Goal: Transaction & Acquisition: Obtain resource

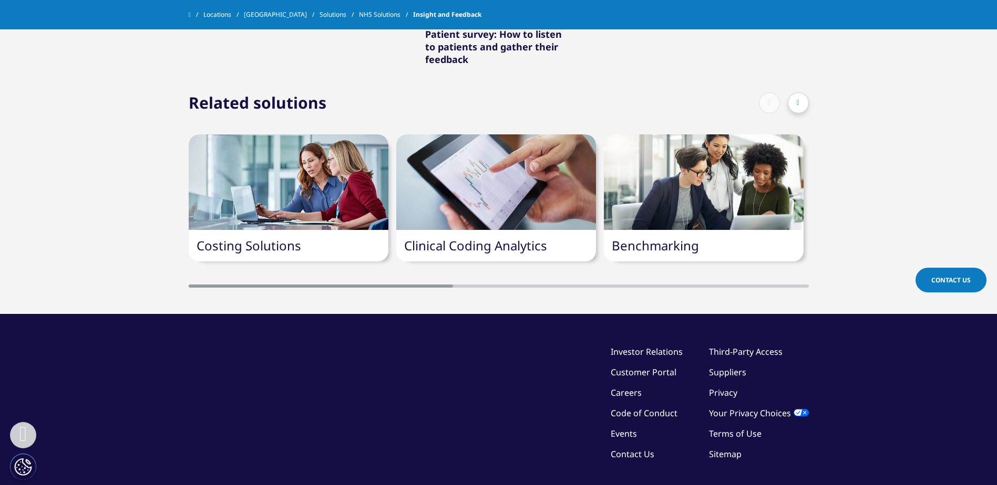
scroll to position [1681, 0]
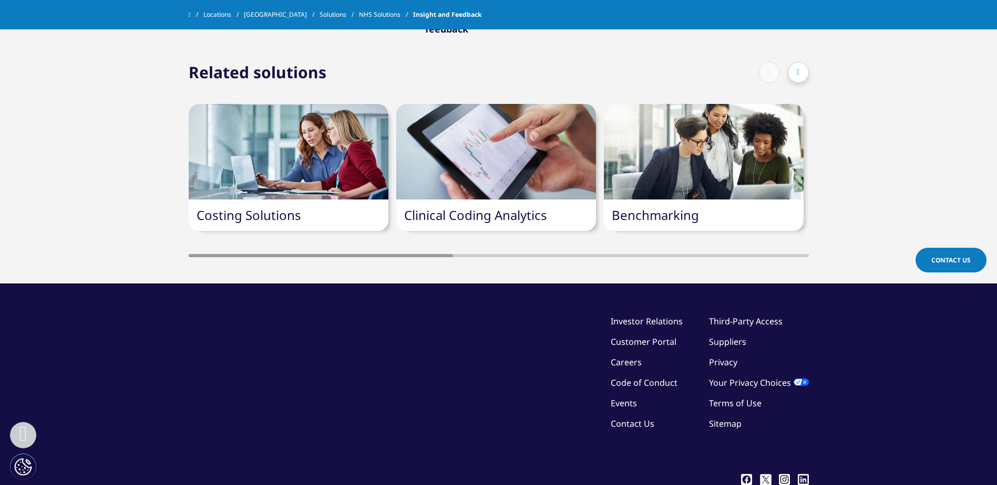
click at [528, 206] on link "Clinical Coding Analytics" at bounding box center [475, 214] width 143 height 17
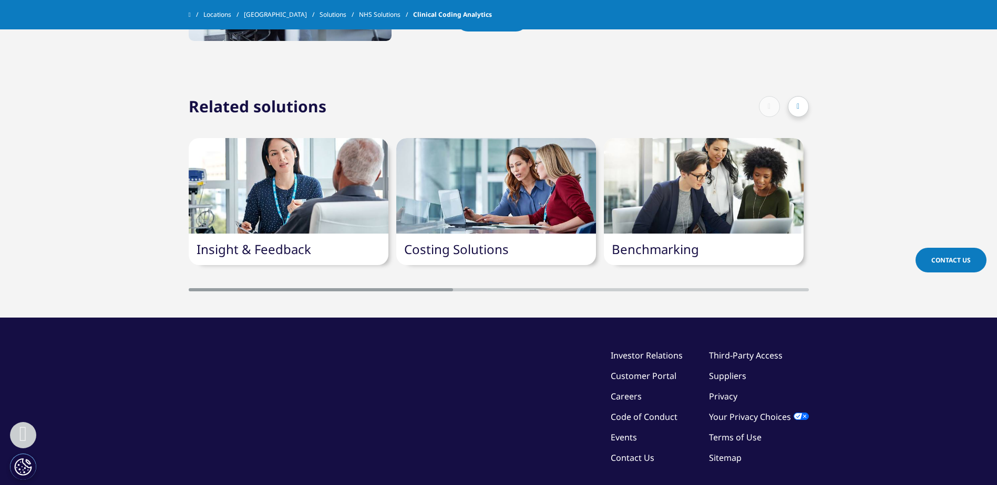
scroll to position [840, 0]
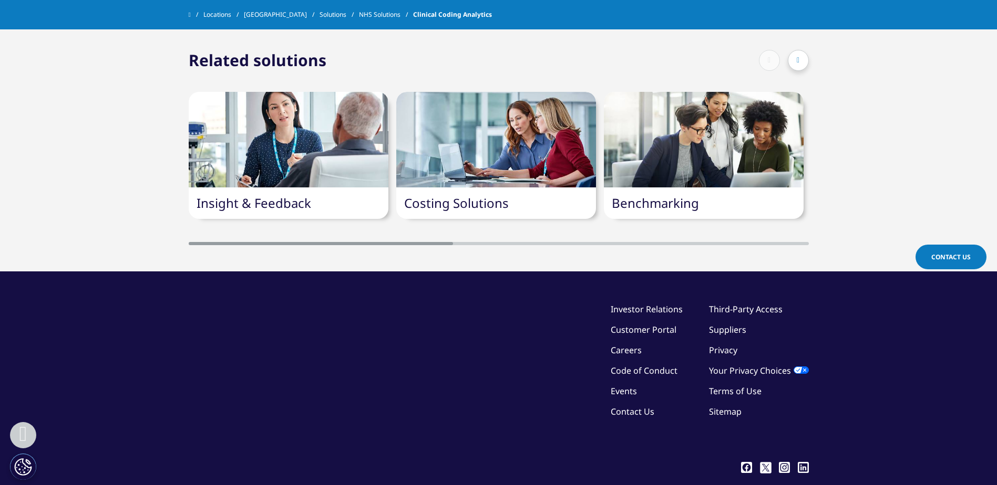
click at [307, 202] on link "Insight & Feedback" at bounding box center [253, 202] width 115 height 17
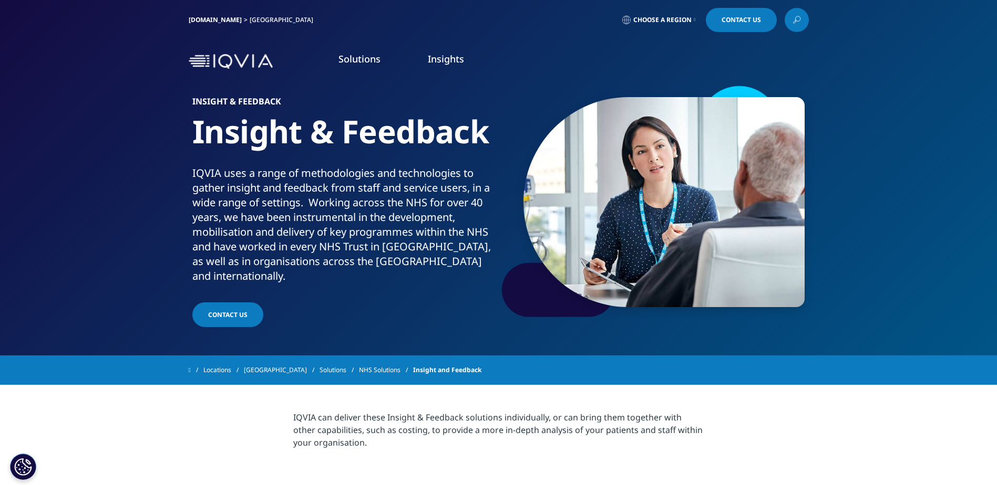
click at [566, 180] on link "Insight & Feedback" at bounding box center [639, 179] width 232 height 12
click at [628, 177] on img at bounding box center [663, 202] width 281 height 210
click at [551, 186] on img at bounding box center [663, 202] width 281 height 210
click at [653, 15] on link "Choose a Region" at bounding box center [659, 20] width 78 height 24
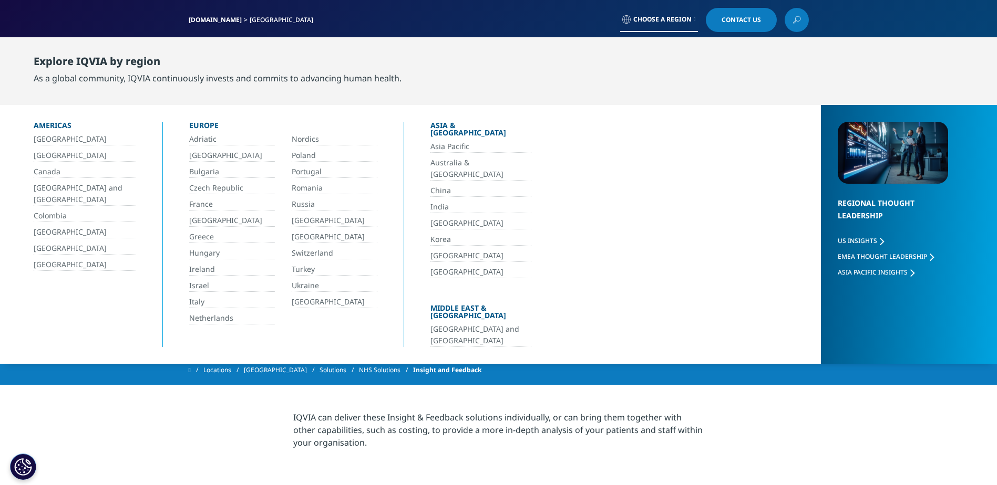
click at [531, 13] on div "IQVIA.COM United Kingdom Choose a Region Contact Us" at bounding box center [499, 20] width 620 height 24
click at [791, 17] on link at bounding box center [796, 20] width 24 height 24
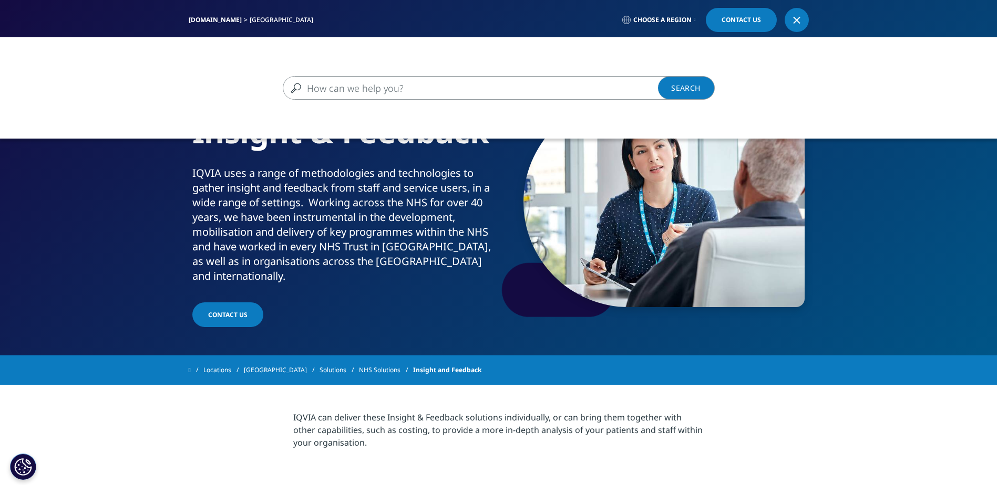
click at [573, 84] on input "Search" at bounding box center [483, 88] width 401 height 24
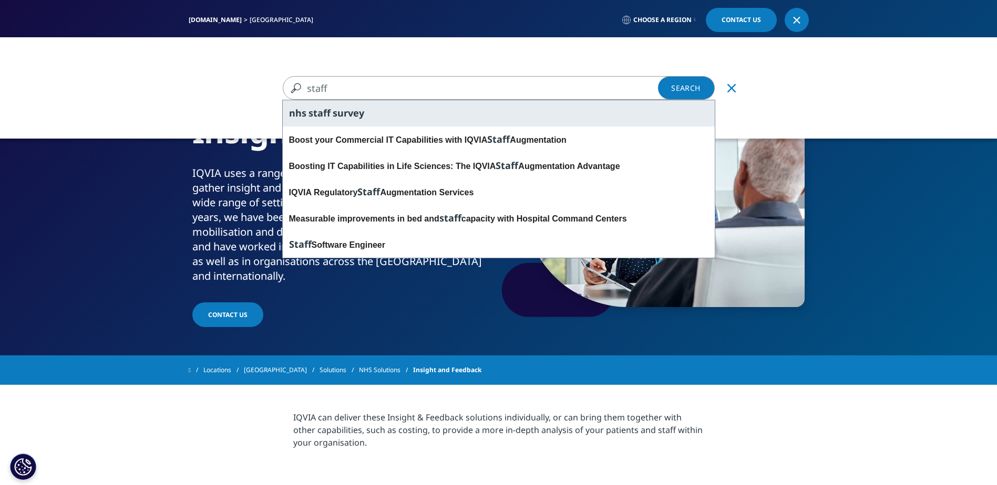
type input "staff"
click at [369, 114] on div "nhs staff survey" at bounding box center [499, 113] width 432 height 26
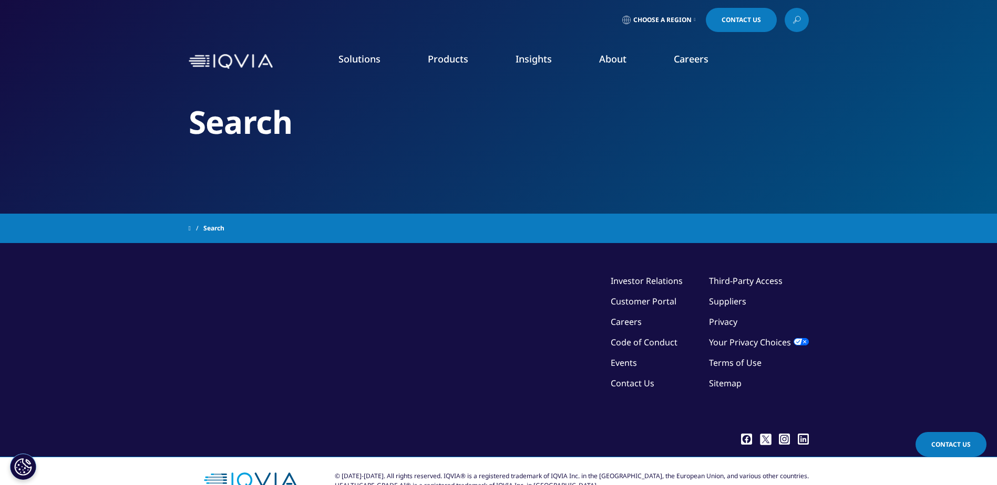
type input "nhs staff survey"
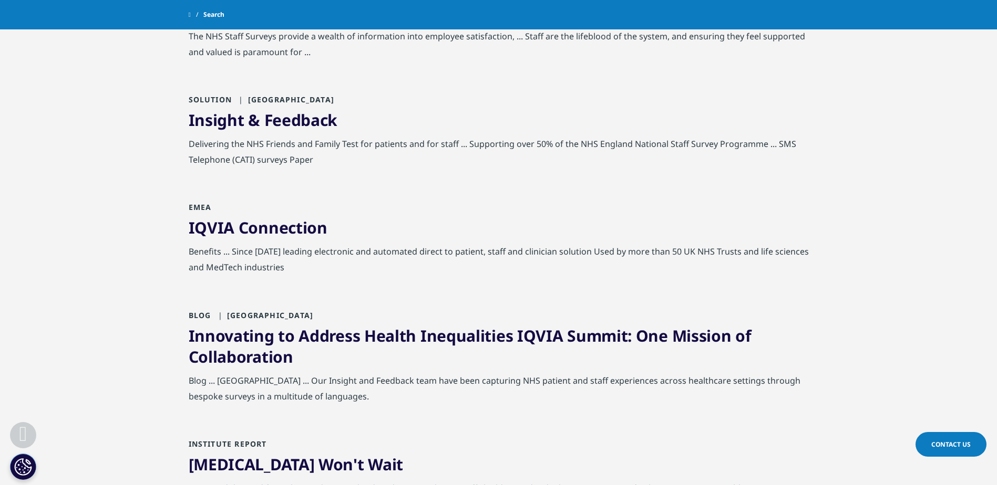
scroll to position [254, 0]
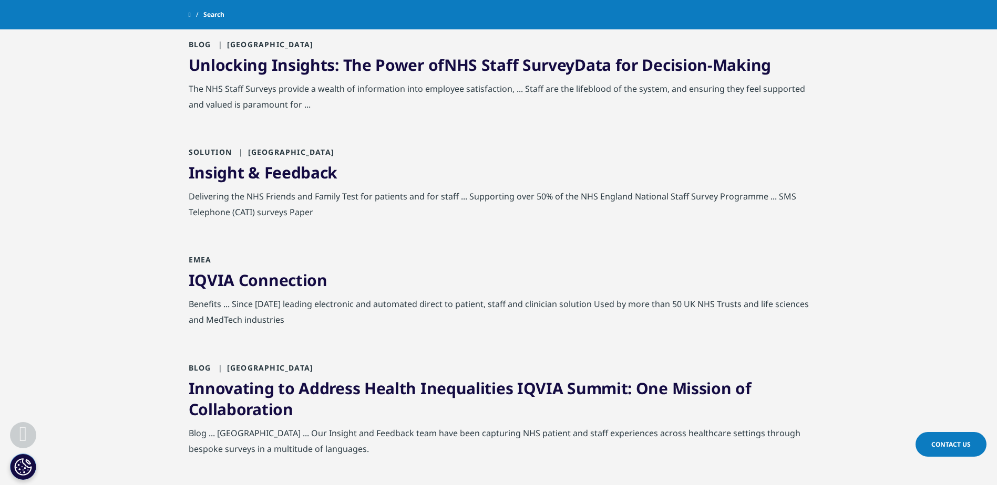
click at [262, 174] on link "Insight & Feedback" at bounding box center [263, 173] width 149 height 22
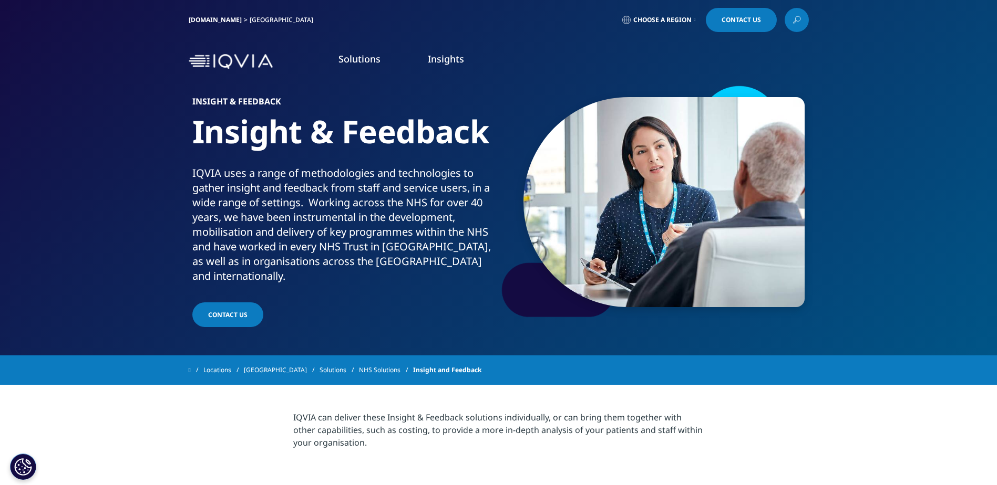
click at [355, 134] on h1 "Insight & Feedback" at bounding box center [343, 139] width 302 height 54
click at [324, 185] on div "IQVIA uses a range of methodologies and technologies to gather insight and feed…" at bounding box center [343, 225] width 302 height 118
drag, startPoint x: 334, startPoint y: 191, endPoint x: 383, endPoint y: 212, distance: 53.2
click at [377, 211] on div "IQVIA uses a range of methodologies and technologies to gather insight and feed…" at bounding box center [343, 225] width 302 height 118
drag, startPoint x: 383, startPoint y: 212, endPoint x: 409, endPoint y: 213, distance: 26.3
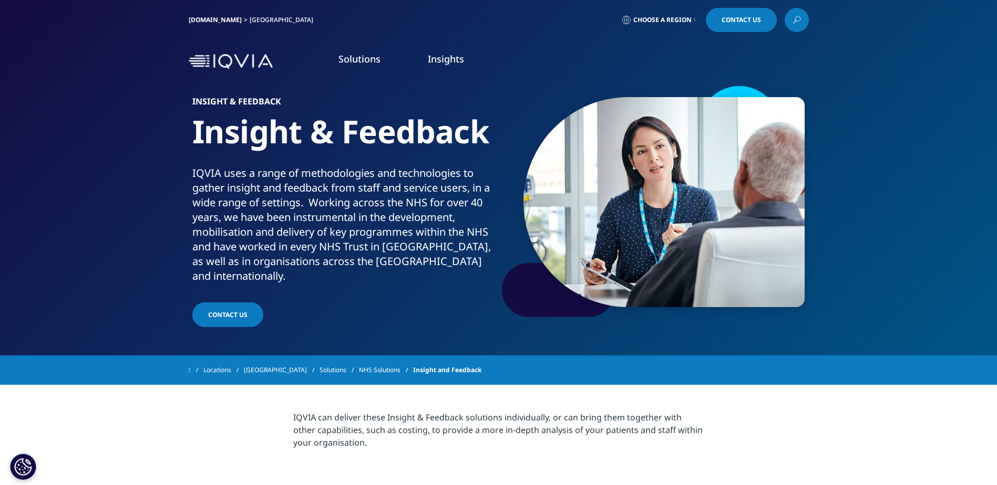
click at [409, 213] on div "IQVIA uses a range of methodologies and technologies to gather insight and feed…" at bounding box center [343, 225] width 302 height 118
click at [239, 303] on link "Contact Us" at bounding box center [227, 315] width 71 height 25
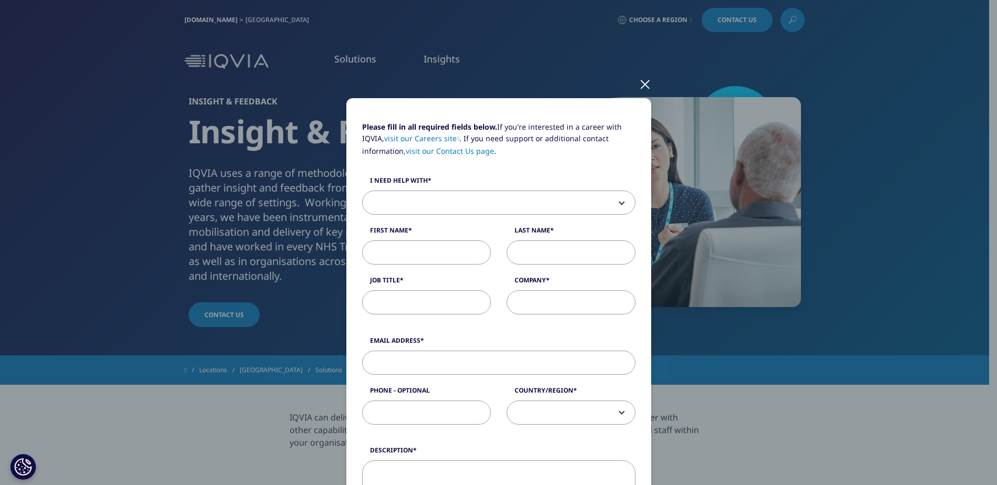
click at [641, 85] on div at bounding box center [645, 83] width 12 height 29
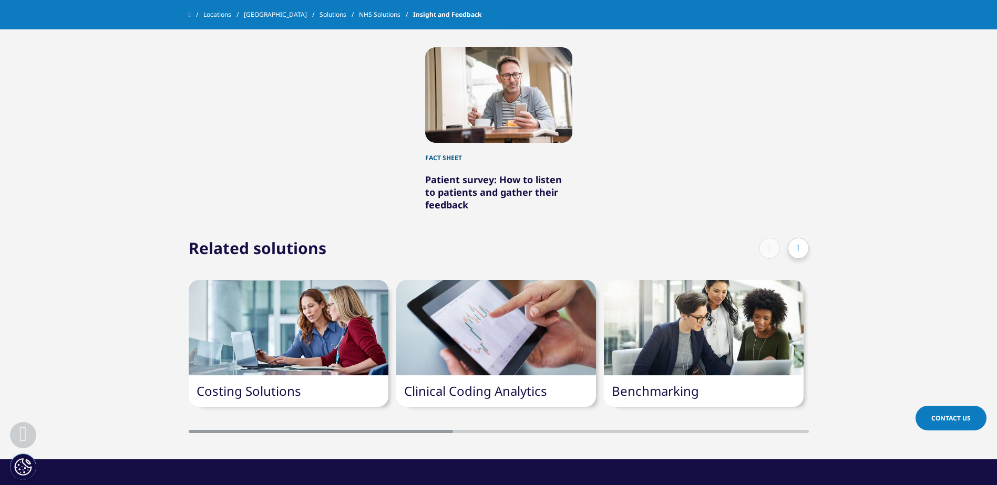
scroll to position [1523, 0]
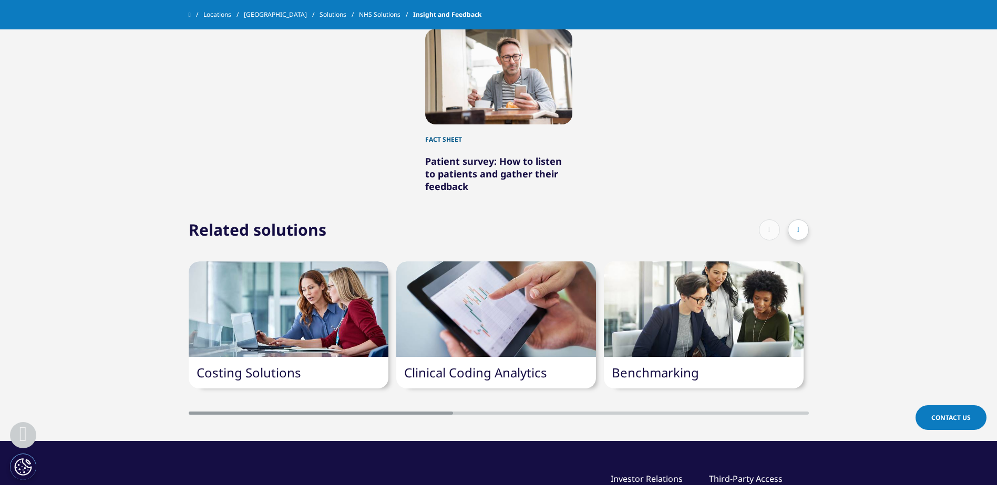
click at [473, 111] on div at bounding box center [498, 77] width 147 height 96
click at [800, 221] on div at bounding box center [797, 230] width 21 height 21
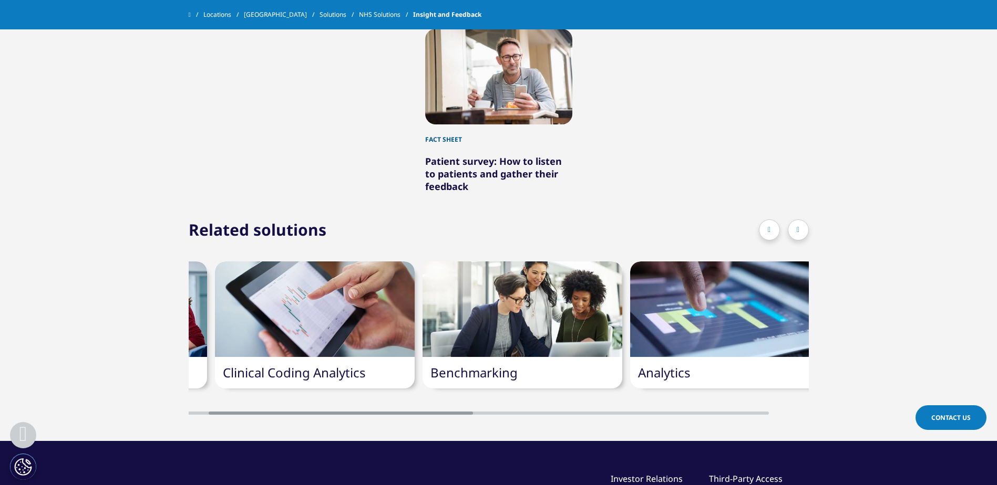
scroll to position [0, 200]
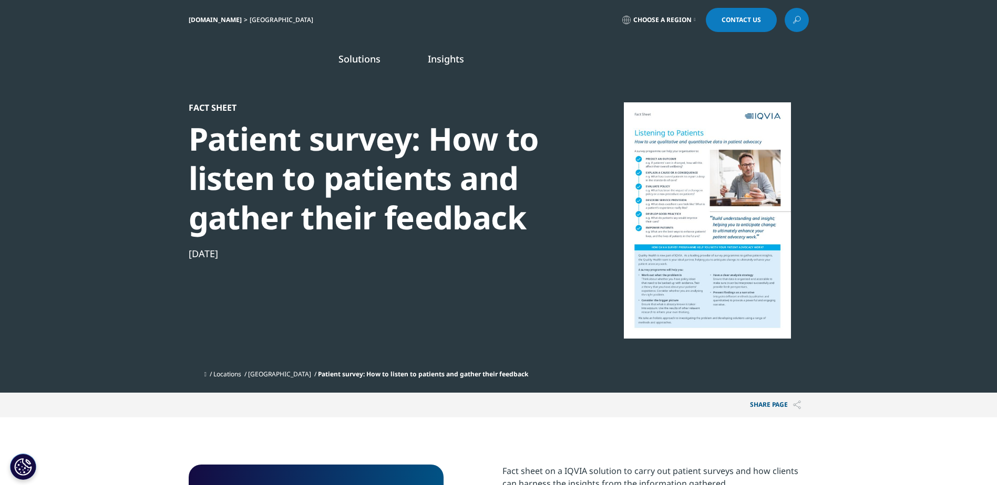
scroll to position [96, 620]
click at [795, 202] on div at bounding box center [707, 220] width 203 height 236
click at [817, 205] on section "Fact Sheet Patient survey: How to listen to patients and gather their feedback …" at bounding box center [498, 196] width 997 height 393
click at [813, 207] on section "Fact Sheet Patient survey: How to listen to patients and gather their feedback …" at bounding box center [498, 196] width 997 height 393
click at [813, 208] on section "Fact Sheet Patient survey: How to listen to patients and gather their feedback …" at bounding box center [498, 196] width 997 height 393
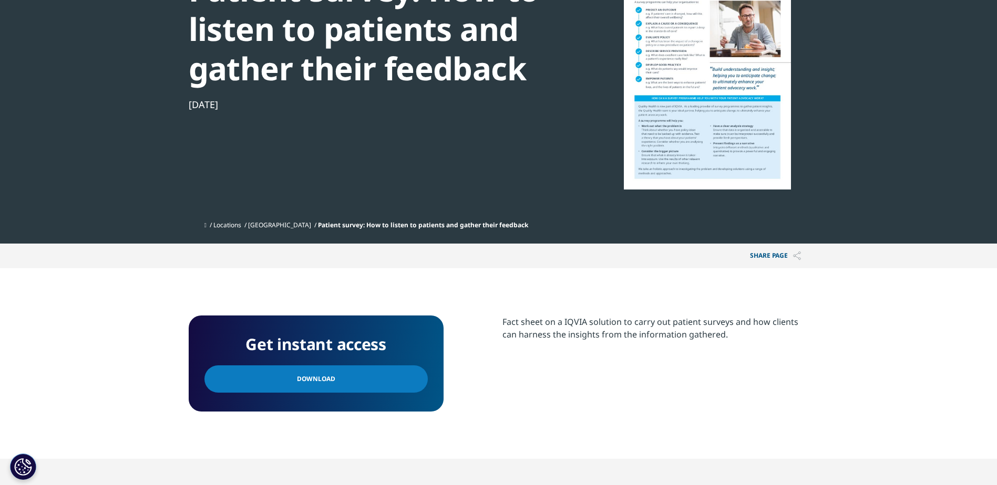
scroll to position [210, 0]
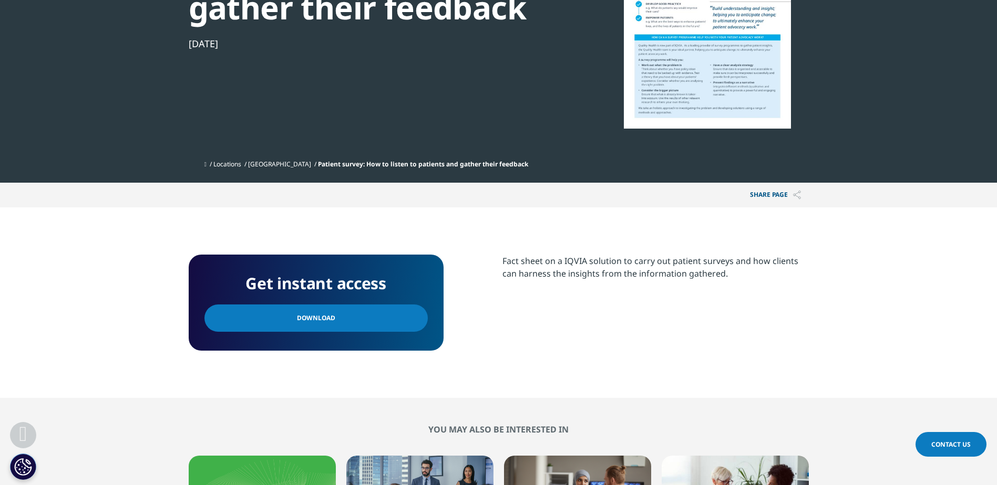
click at [322, 310] on link "Download" at bounding box center [315, 318] width 223 height 27
